Goal: Information Seeking & Learning: Compare options

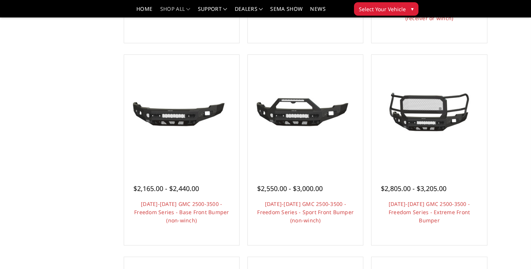
scroll to position [102, 0]
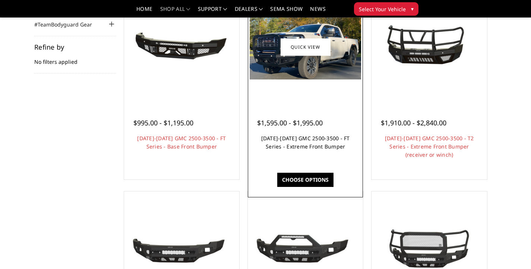
click at [315, 150] on link "2024-2025 GMC 2500-3500 - FT Series - Extreme Front Bumper" at bounding box center [305, 142] width 89 height 15
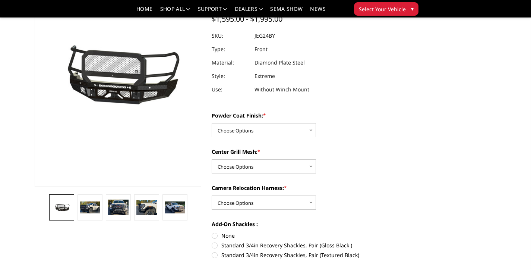
scroll to position [101, 0]
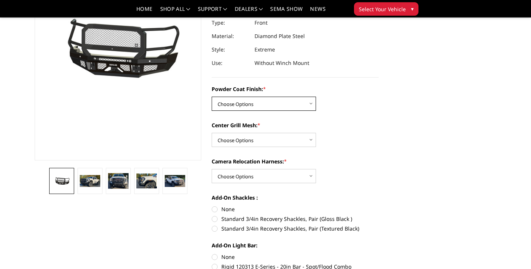
select select "3286"
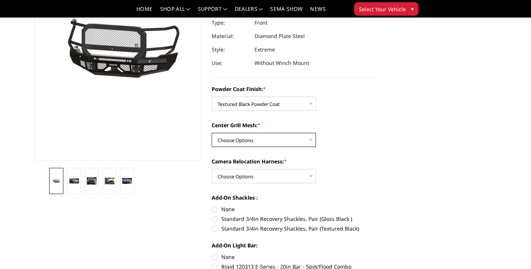
select select "3287"
select select "3289"
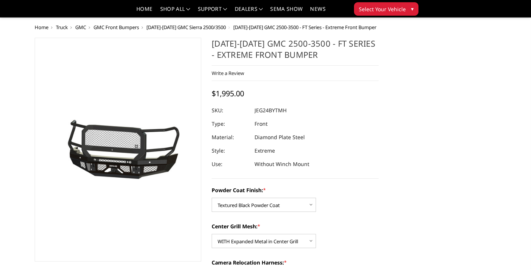
scroll to position [143, 0]
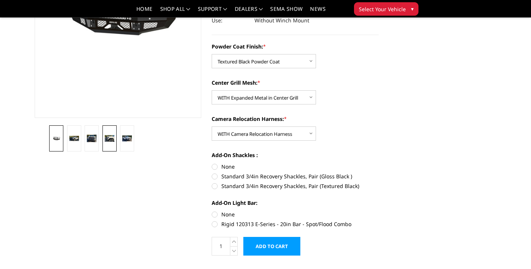
click at [110, 139] on img at bounding box center [110, 138] width 10 height 7
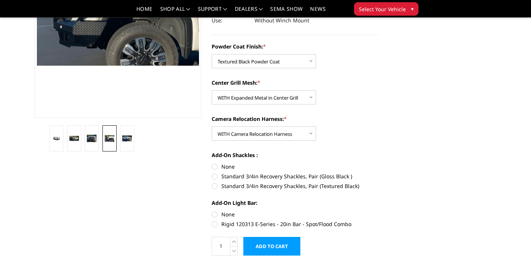
scroll to position [88, 0]
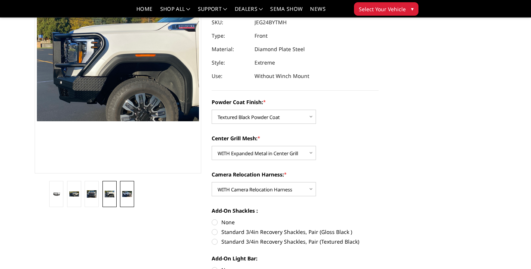
click at [130, 196] on img at bounding box center [127, 194] width 10 height 6
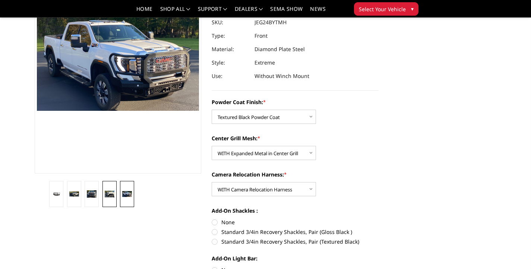
click at [112, 194] on img at bounding box center [110, 193] width 10 height 7
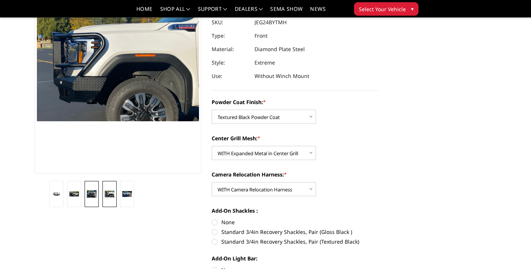
click at [92, 190] on img at bounding box center [92, 193] width 10 height 7
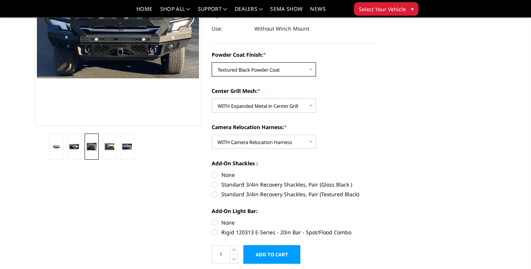
scroll to position [11, 0]
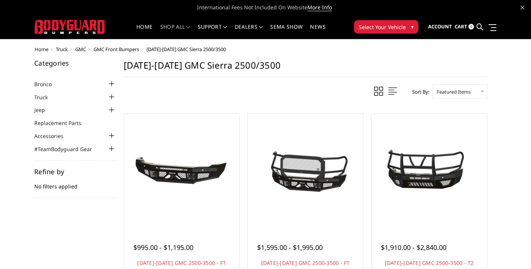
scroll to position [102, 0]
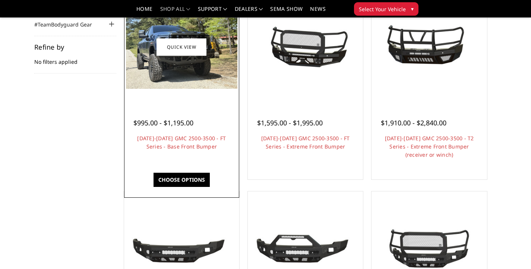
click at [215, 105] on div "$995.00 - $1,195.00 2024-2025 GMC 2500-3500 - FT Series - Base Front Bumper Our…" at bounding box center [181, 130] width 111 height 57
click at [159, 68] on img at bounding box center [181, 47] width 111 height 84
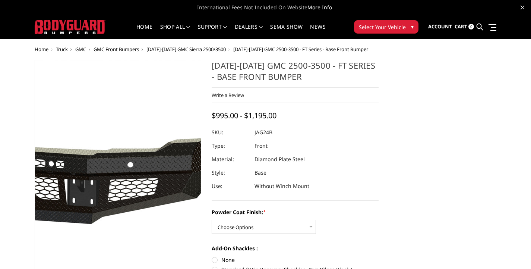
scroll to position [48, 0]
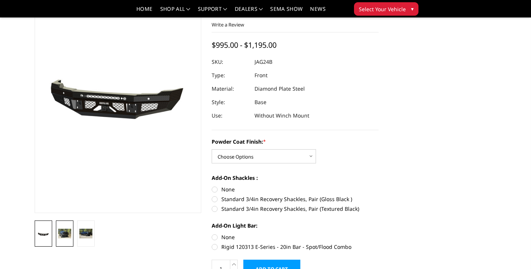
click at [64, 229] on img at bounding box center [64, 233] width 13 height 10
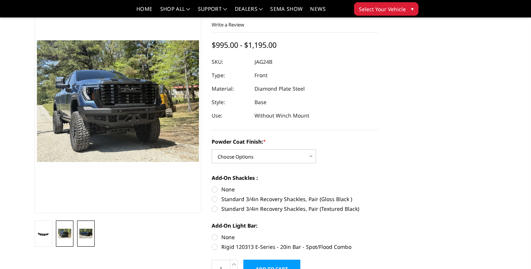
click at [87, 235] on img at bounding box center [85, 233] width 13 height 10
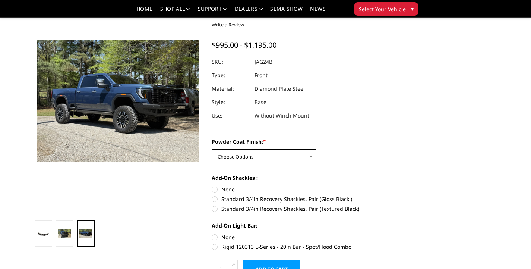
select select "3389"
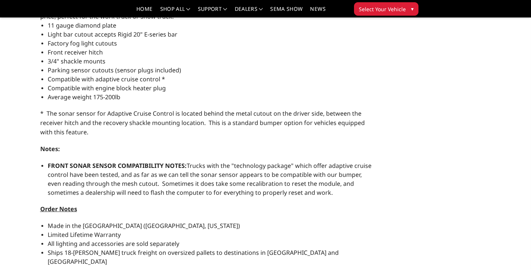
scroll to position [302, 0]
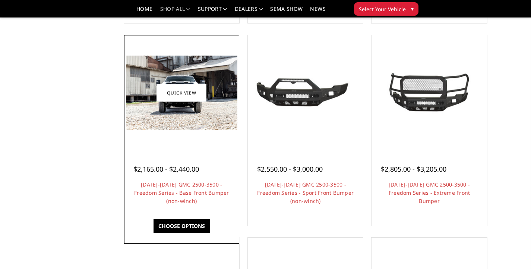
scroll to position [264, 0]
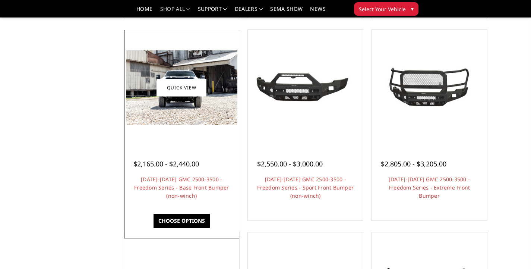
click at [197, 193] on h4 "[DATE]-[DATE] GMC 2500-3500 - Freedom Series - Base Front Bumper (non-winch)" at bounding box center [181, 187] width 97 height 25
click at [199, 193] on link "[DATE]-[DATE] GMC 2500-3500 - Freedom Series - Base Front Bumper (non-winch)" at bounding box center [181, 186] width 95 height 23
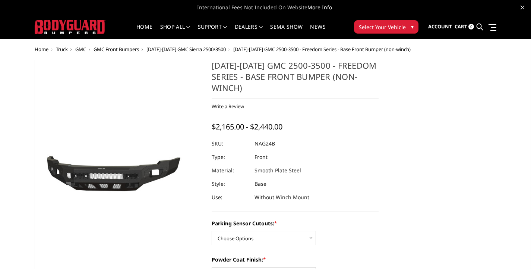
click at [128, 179] on img at bounding box center [99, 171] width 477 height 223
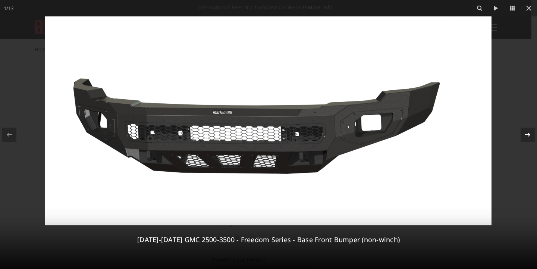
click at [527, 133] on icon at bounding box center [527, 134] width 9 height 9
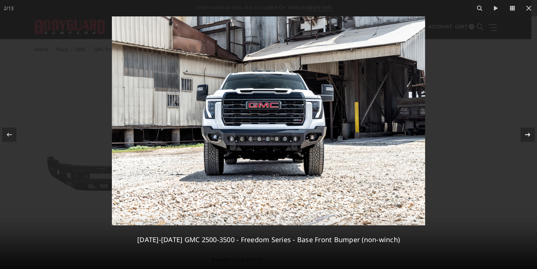
click at [527, 133] on icon at bounding box center [527, 134] width 9 height 9
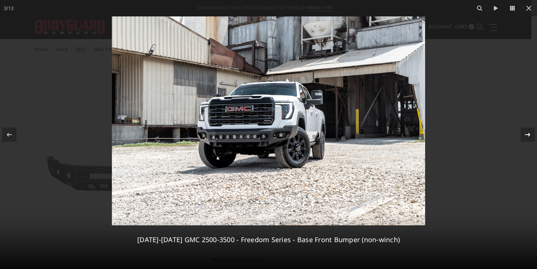
click at [527, 133] on icon at bounding box center [527, 134] width 9 height 9
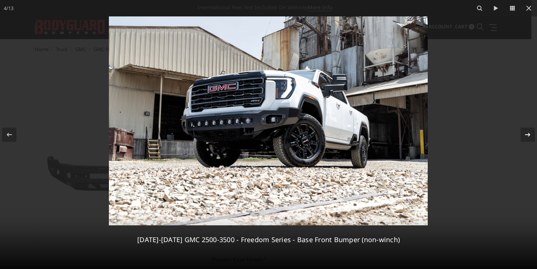
click at [527, 133] on icon at bounding box center [527, 134] width 9 height 9
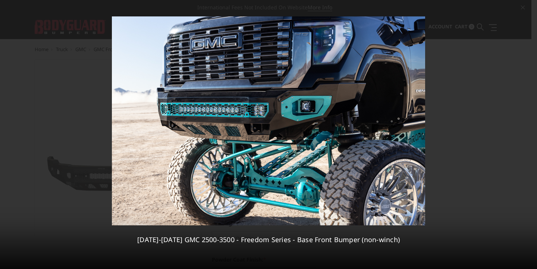
click at [527, 133] on icon at bounding box center [527, 134] width 9 height 9
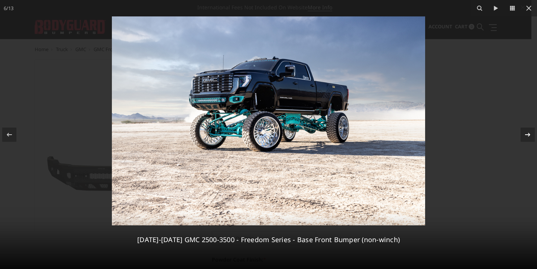
click at [527, 133] on icon at bounding box center [527, 134] width 9 height 9
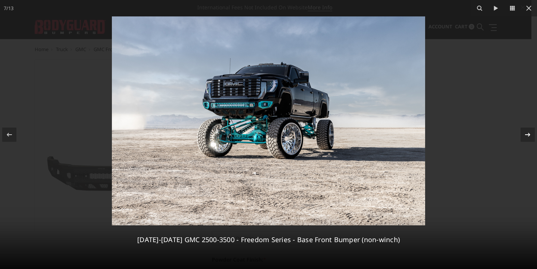
click at [527, 133] on icon at bounding box center [527, 134] width 9 height 9
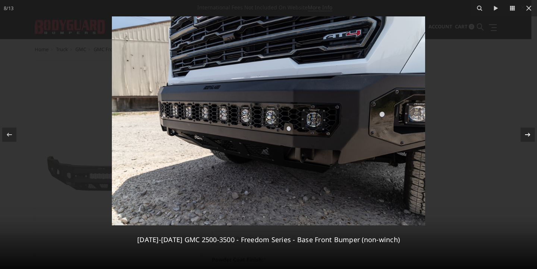
click at [527, 133] on icon at bounding box center [527, 134] width 9 height 9
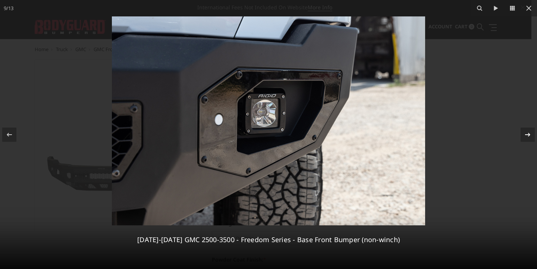
click at [527, 133] on icon at bounding box center [527, 134] width 9 height 9
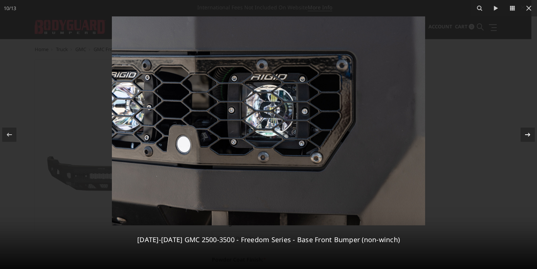
click at [527, 133] on icon at bounding box center [527, 134] width 9 height 9
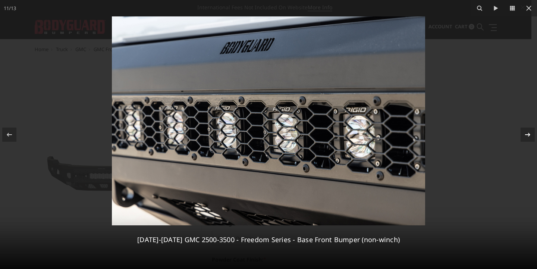
click at [527, 133] on icon at bounding box center [527, 134] width 9 height 9
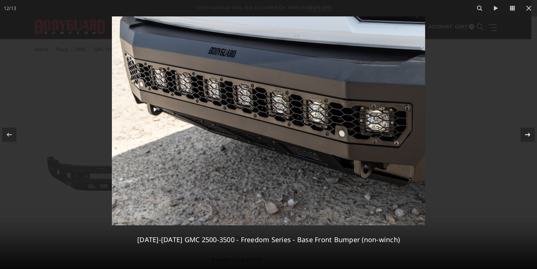
click at [527, 133] on icon at bounding box center [527, 134] width 9 height 9
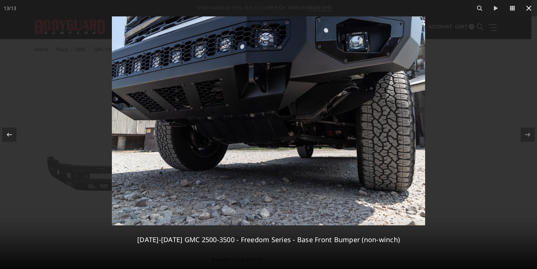
click at [526, 7] on icon at bounding box center [528, 8] width 9 height 9
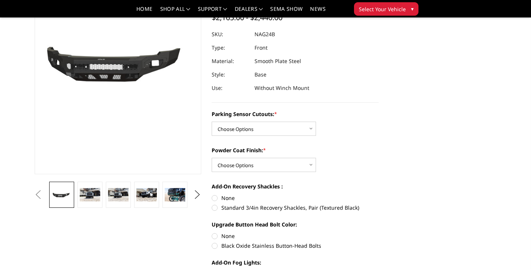
scroll to position [122, 0]
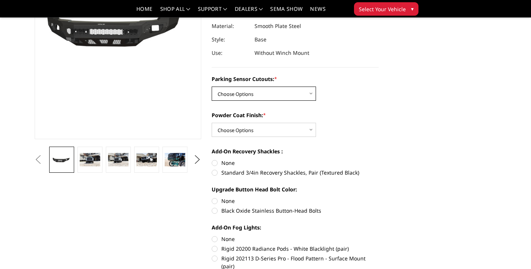
select select "2850"
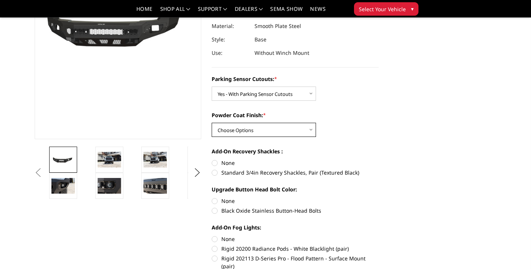
select select "2852"
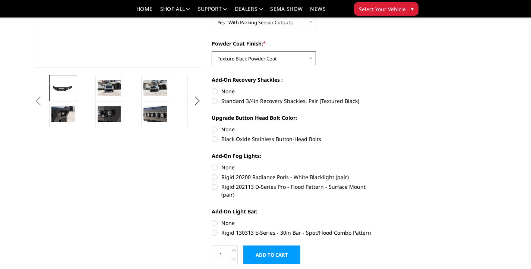
scroll to position [223, 0]
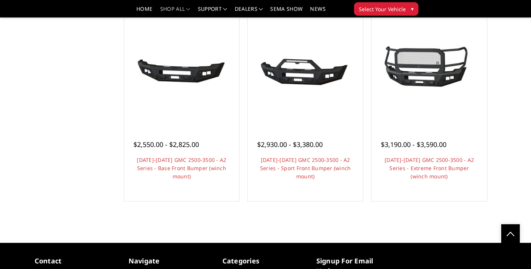
scroll to position [487, 0]
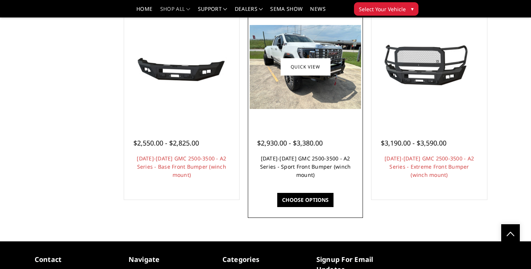
click at [304, 170] on link "[DATE]-[DATE] GMC 2500-3500 - A2 Series - Sport Front Bumper (winch mount)" at bounding box center [305, 166] width 91 height 23
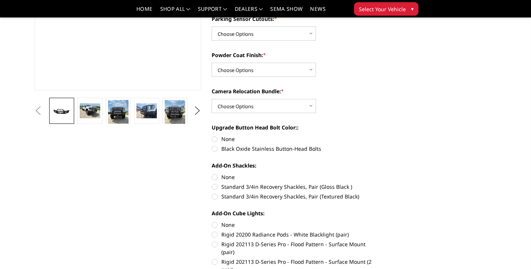
scroll to position [160, 0]
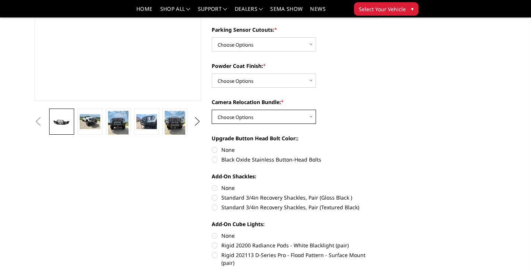
select select "2154"
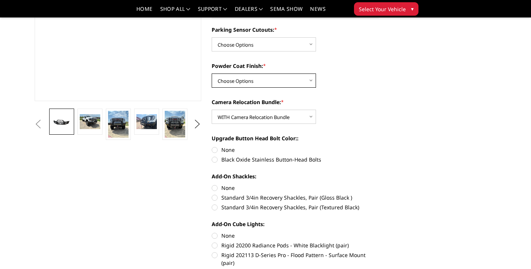
select select "2153"
select select "2150"
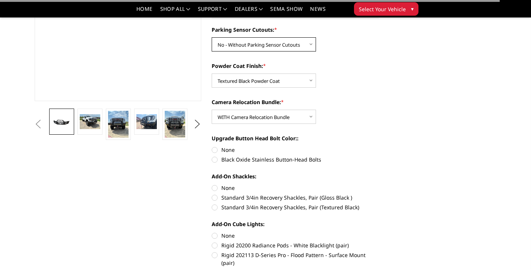
scroll to position [204, 0]
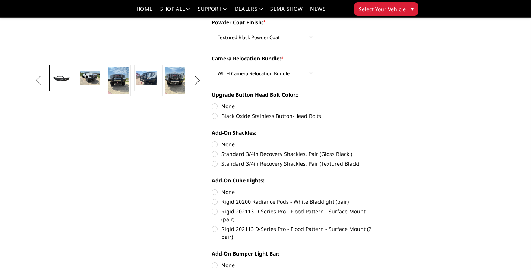
click at [85, 83] on img at bounding box center [90, 77] width 20 height 15
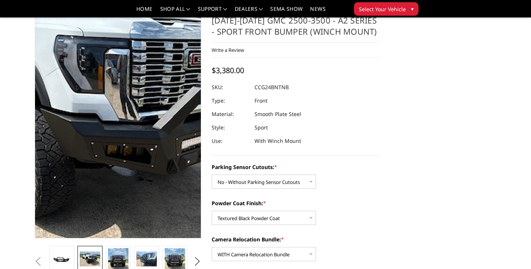
scroll to position [25, 0]
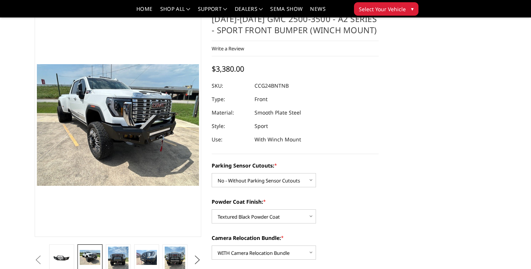
click at [197, 257] on button "Next" at bounding box center [197, 259] width 11 height 11
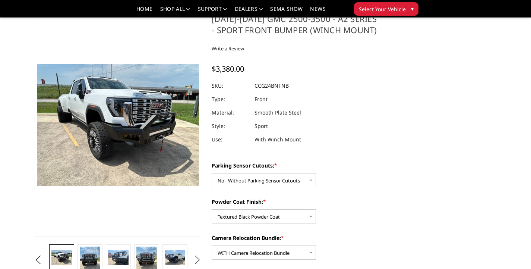
click at [197, 257] on button "Next" at bounding box center [197, 259] width 11 height 11
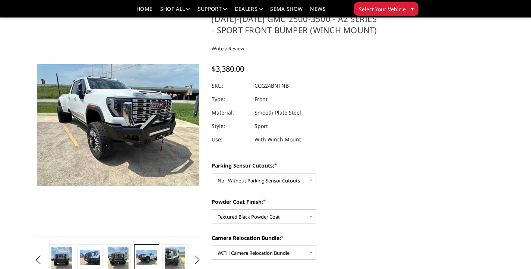
click at [153, 257] on img at bounding box center [146, 257] width 20 height 15
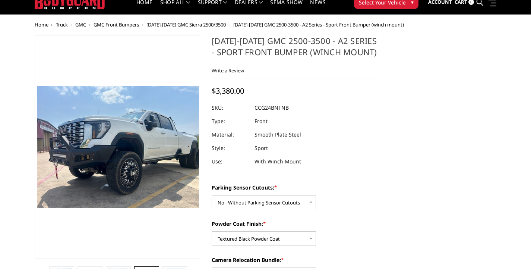
scroll to position [0, 0]
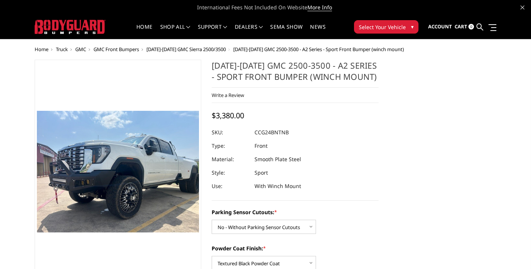
click at [61, 50] on span "Truck" at bounding box center [62, 49] width 12 height 7
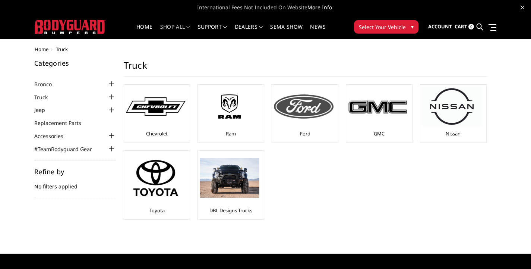
click at [317, 97] on img at bounding box center [304, 106] width 60 height 24
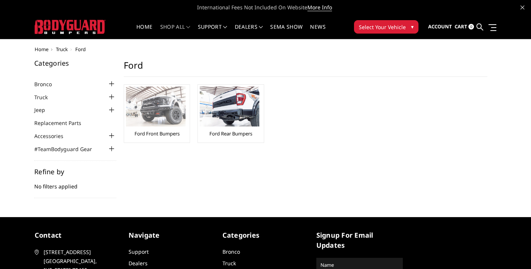
click at [166, 118] on img at bounding box center [156, 106] width 60 height 40
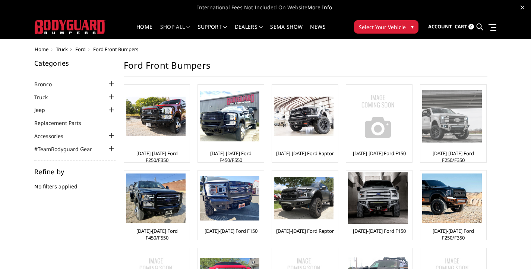
click at [448, 115] on img at bounding box center [452, 116] width 60 height 52
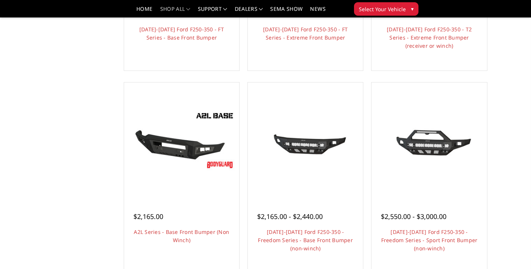
scroll to position [260, 0]
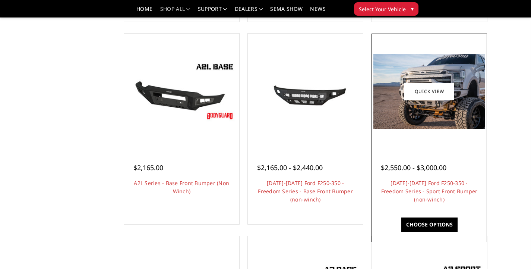
click at [440, 138] on div at bounding box center [428, 90] width 111 height 111
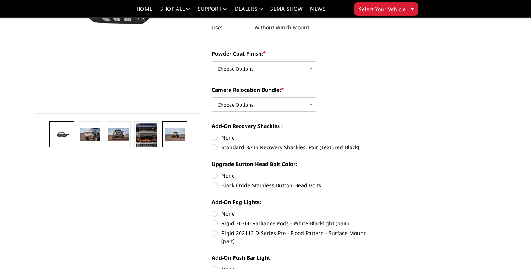
scroll to position [121, 0]
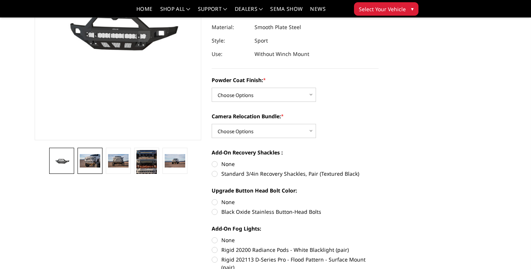
click at [95, 167] on img at bounding box center [90, 160] width 20 height 13
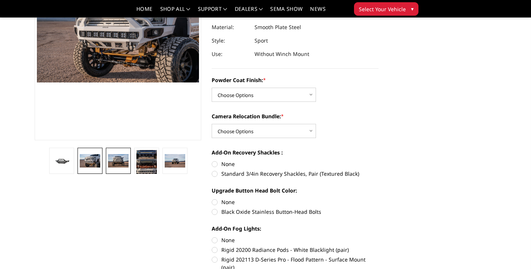
click at [120, 164] on img at bounding box center [118, 160] width 20 height 13
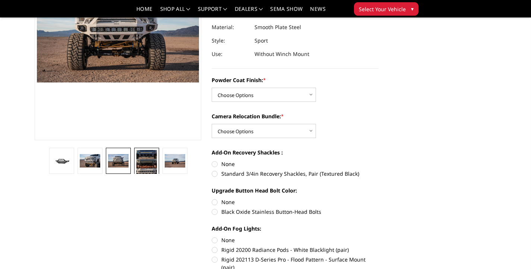
click at [144, 163] on img at bounding box center [146, 164] width 20 height 28
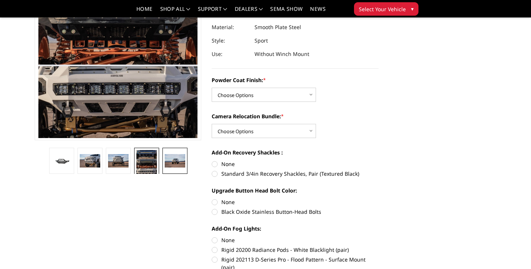
click at [183, 161] on img at bounding box center [175, 160] width 20 height 13
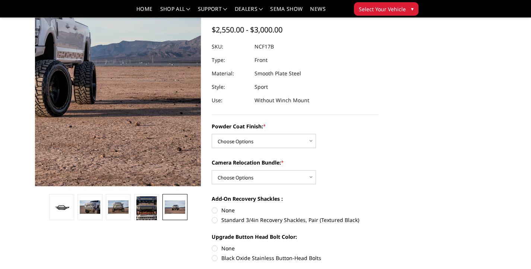
scroll to position [0, 0]
